Goal: Transaction & Acquisition: Subscribe to service/newsletter

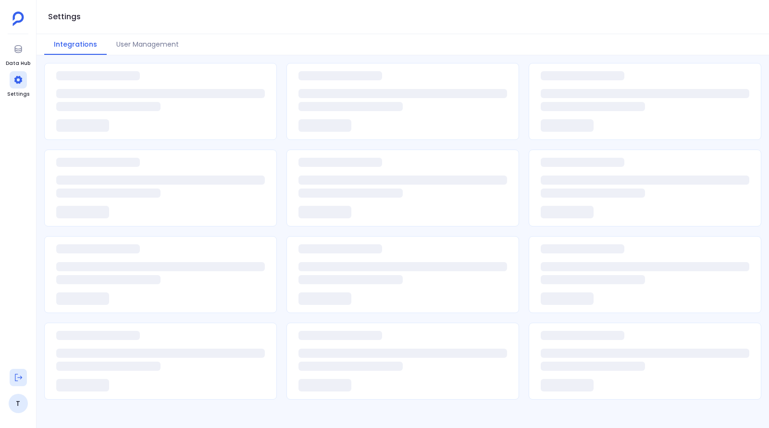
click at [14, 383] on button at bounding box center [18, 377] width 17 height 17
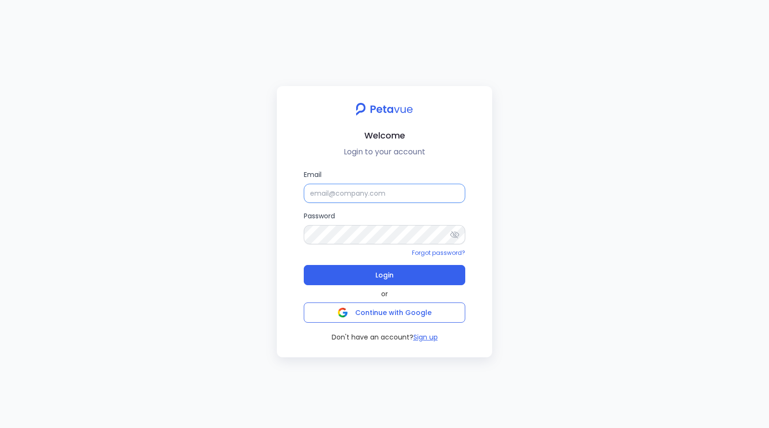
type input "[EMAIL_ADDRESS][DOMAIN_NAME]"
click at [429, 335] on button "Sign up" at bounding box center [425, 337] width 25 height 10
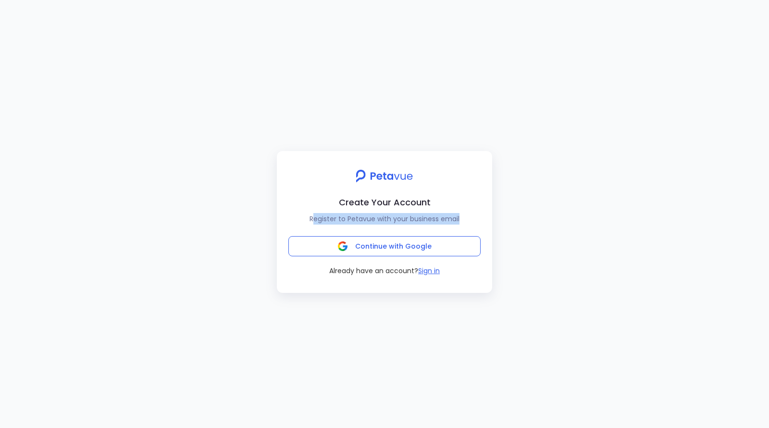
drag, startPoint x: 313, startPoint y: 217, endPoint x: 466, endPoint y: 217, distance: 152.3
click at [466, 217] on p "Register to Petavue with your business email" at bounding box center [384, 219] width 200 height 12
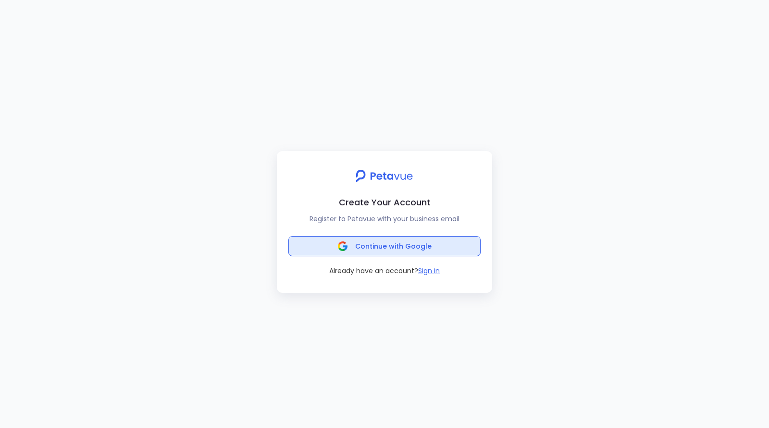
click at [414, 246] on span "Continue with Google" at bounding box center [393, 246] width 76 height 10
